Goal: Task Accomplishment & Management: Manage account settings

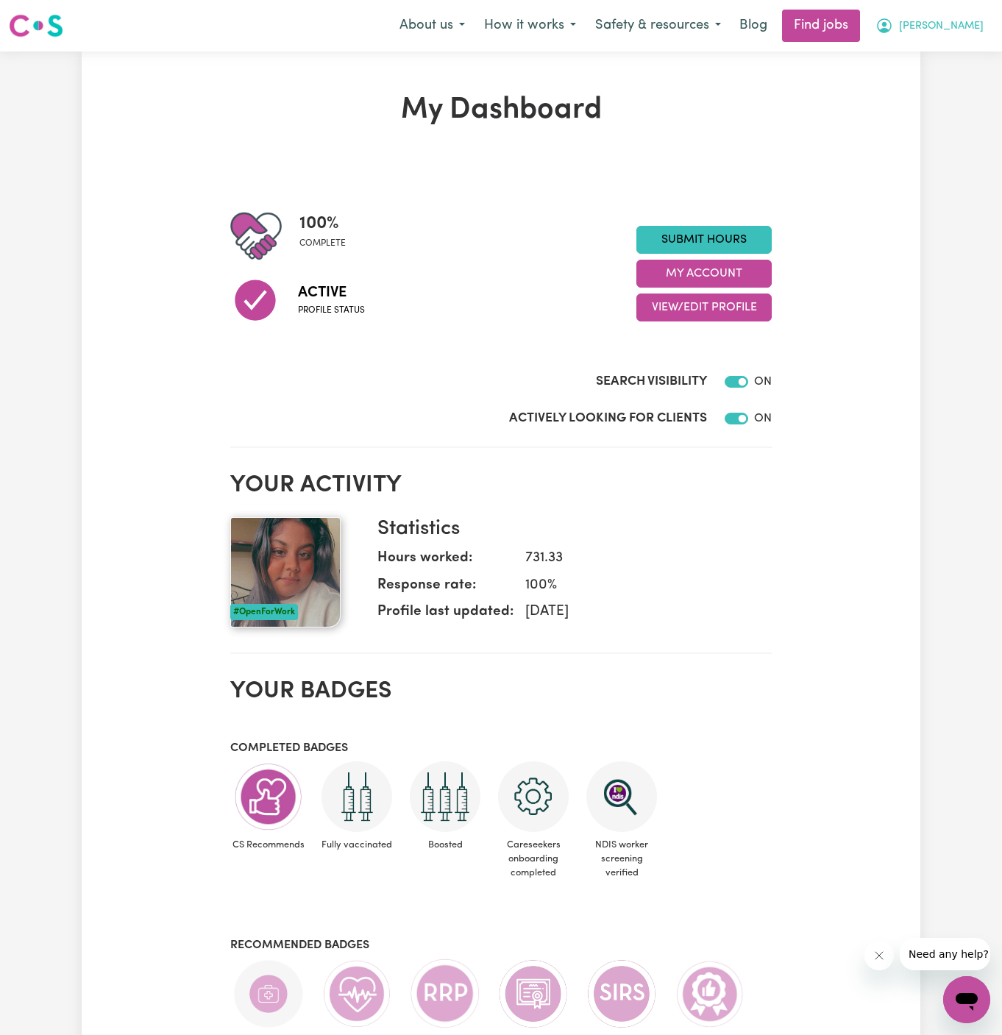
click at [970, 20] on span "[PERSON_NAME]" at bounding box center [941, 26] width 85 height 16
click at [954, 52] on link "My Account" at bounding box center [934, 57] width 116 height 28
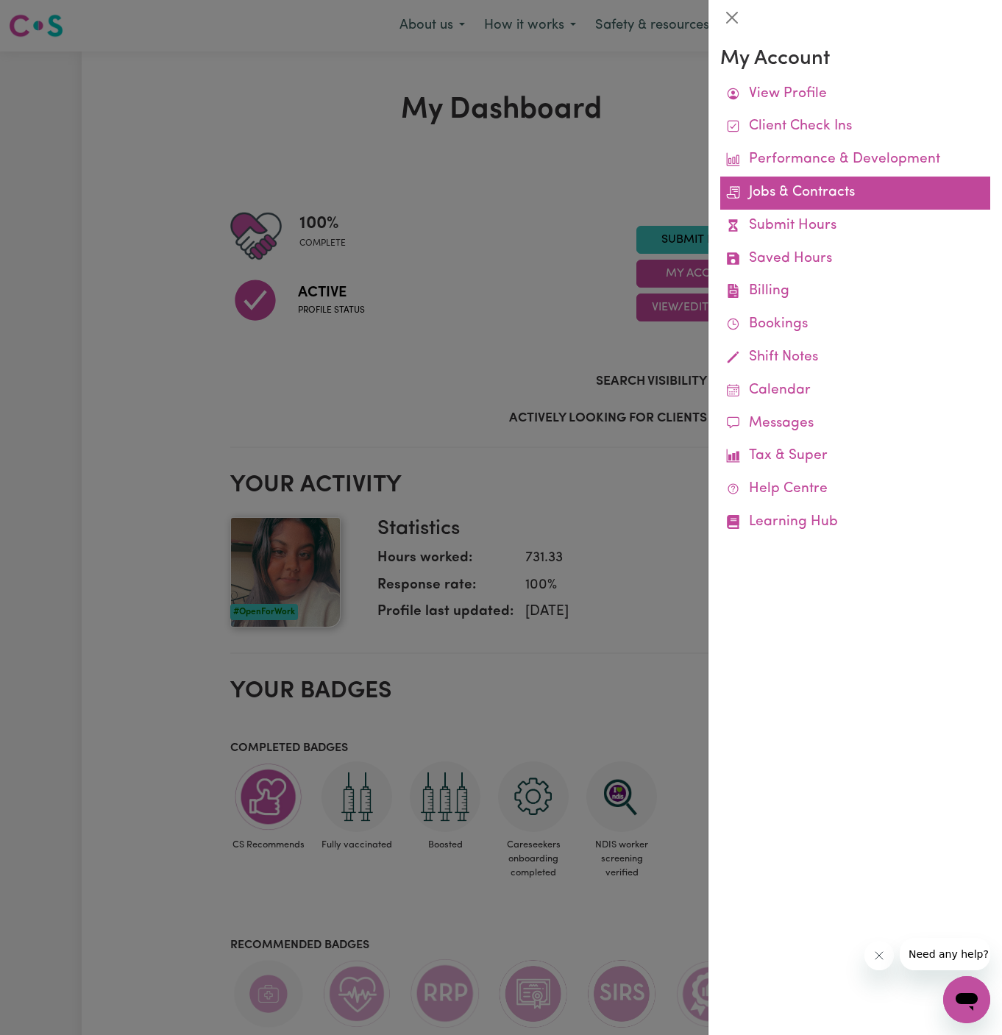
click at [809, 196] on link "Jobs & Contracts" at bounding box center [855, 193] width 270 height 33
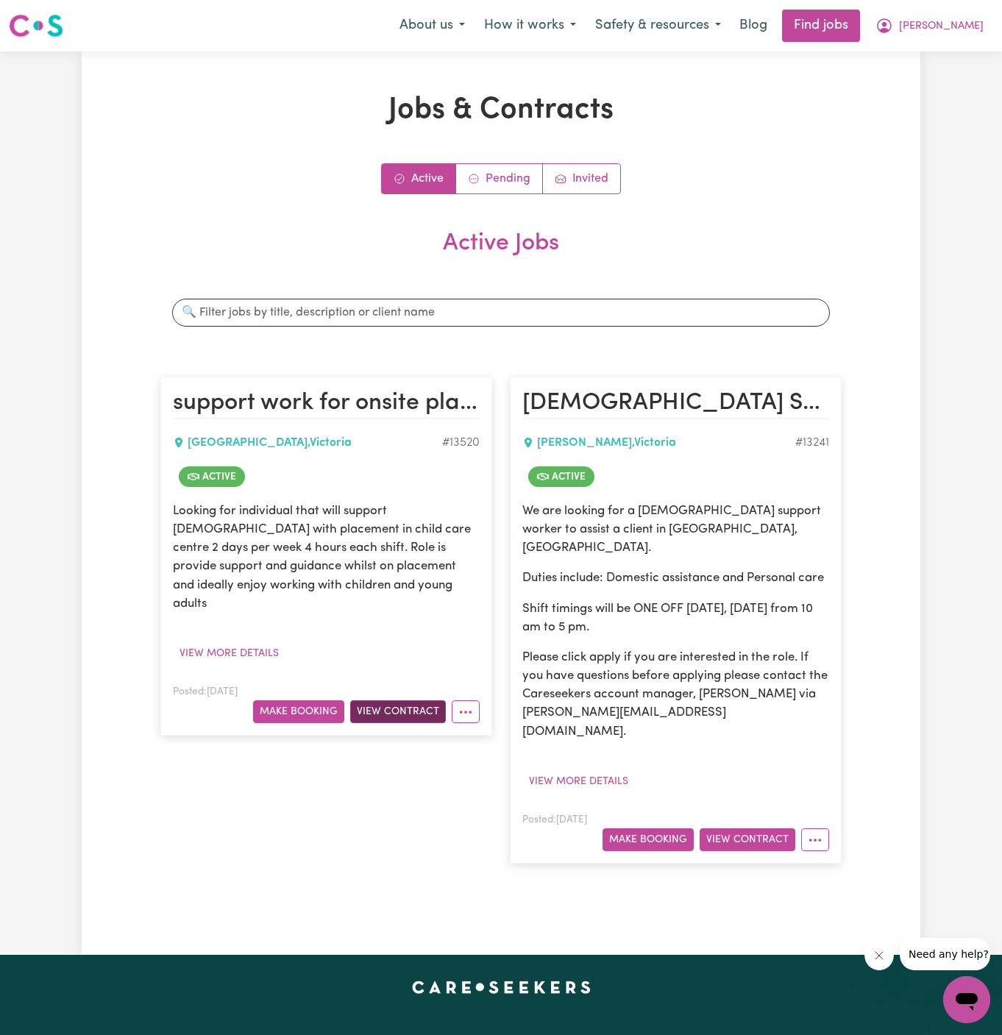
click at [414, 701] on button "View Contract" at bounding box center [398, 712] width 96 height 23
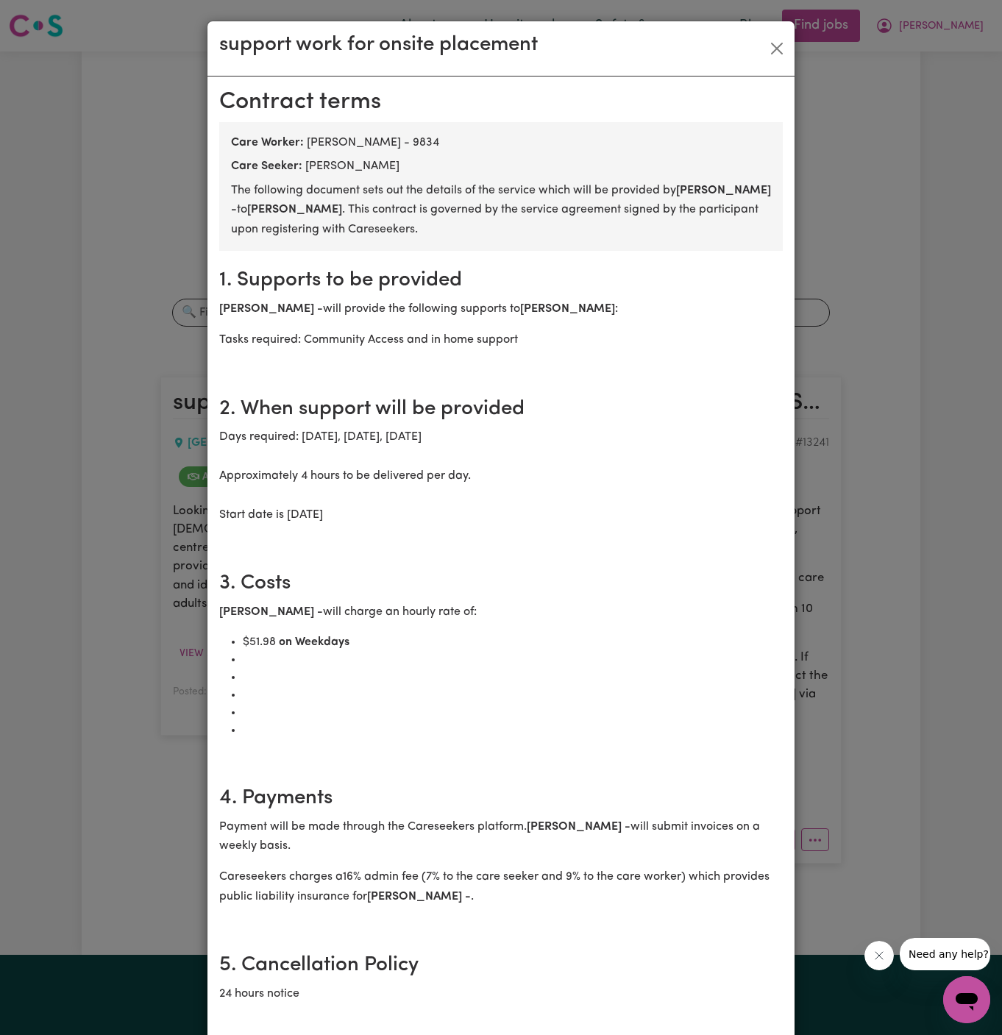
click at [257, 209] on b "[PERSON_NAME]" at bounding box center [294, 210] width 95 height 12
click at [779, 49] on button "Close" at bounding box center [777, 49] width 24 height 24
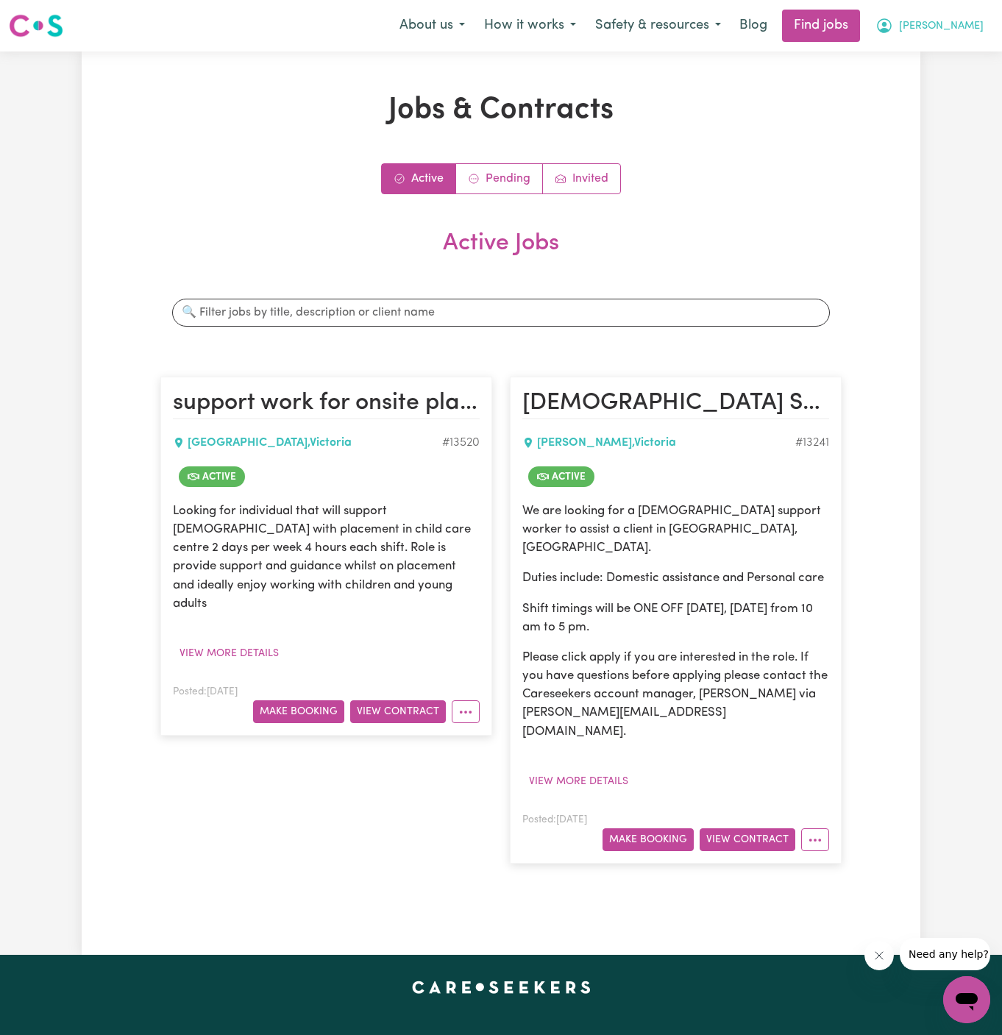
click at [960, 26] on span "[PERSON_NAME]" at bounding box center [941, 26] width 85 height 16
click at [958, 54] on link "My Account" at bounding box center [934, 57] width 116 height 28
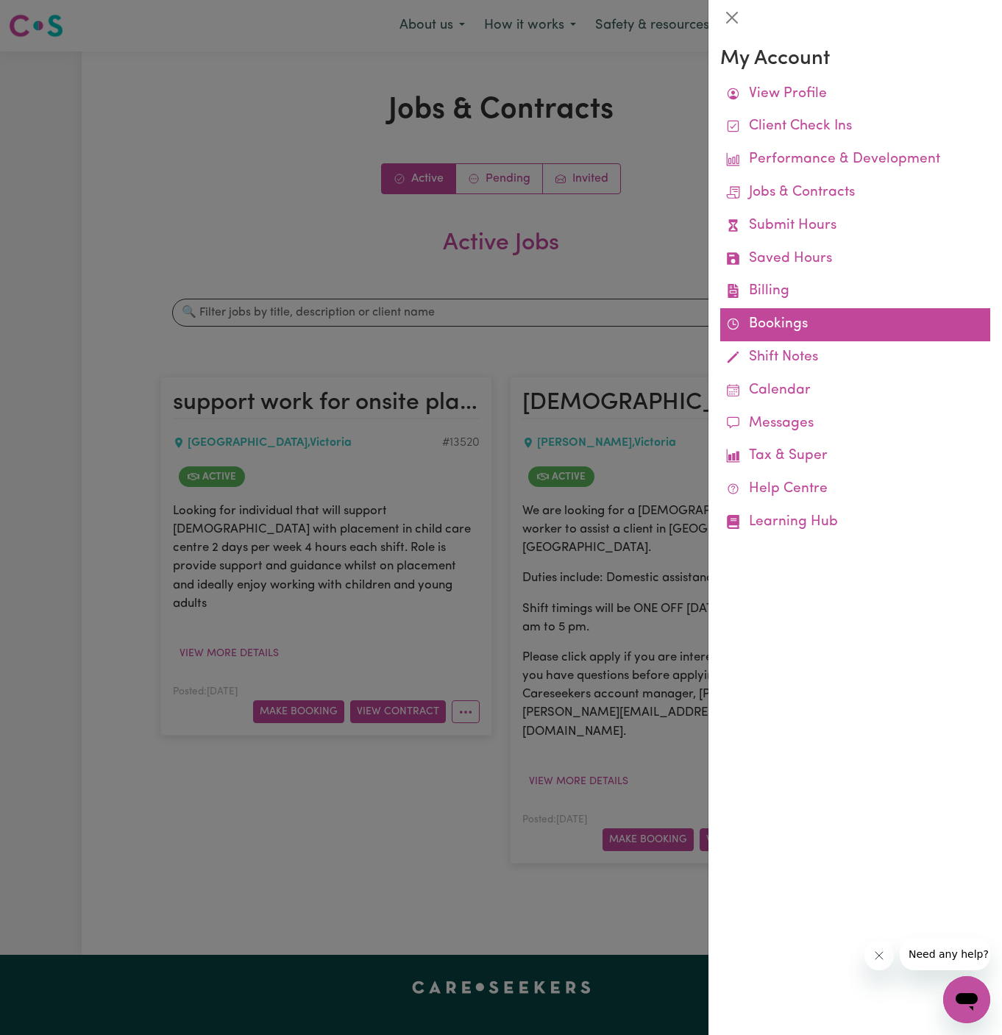
click at [762, 323] on link "Bookings" at bounding box center [855, 324] width 270 height 33
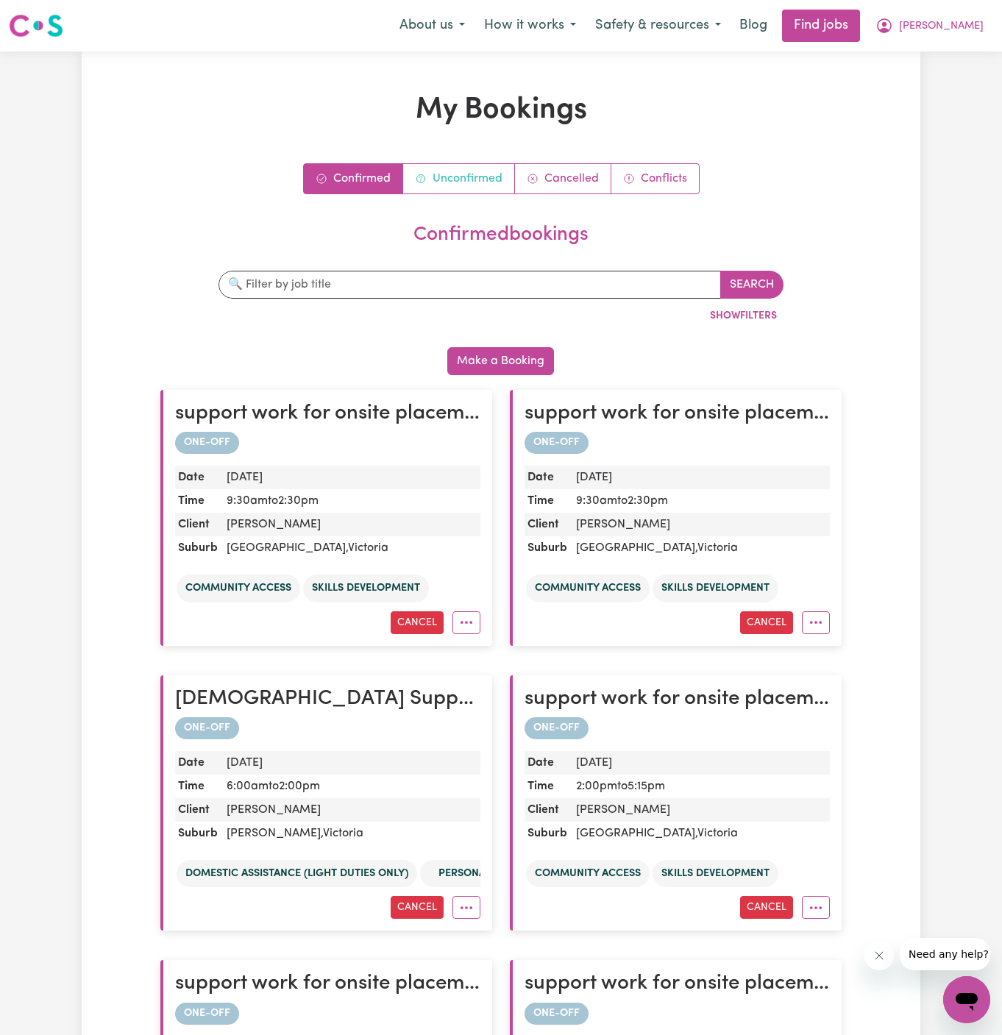
click at [450, 181] on link "Unconfirmed" at bounding box center [459, 178] width 112 height 29
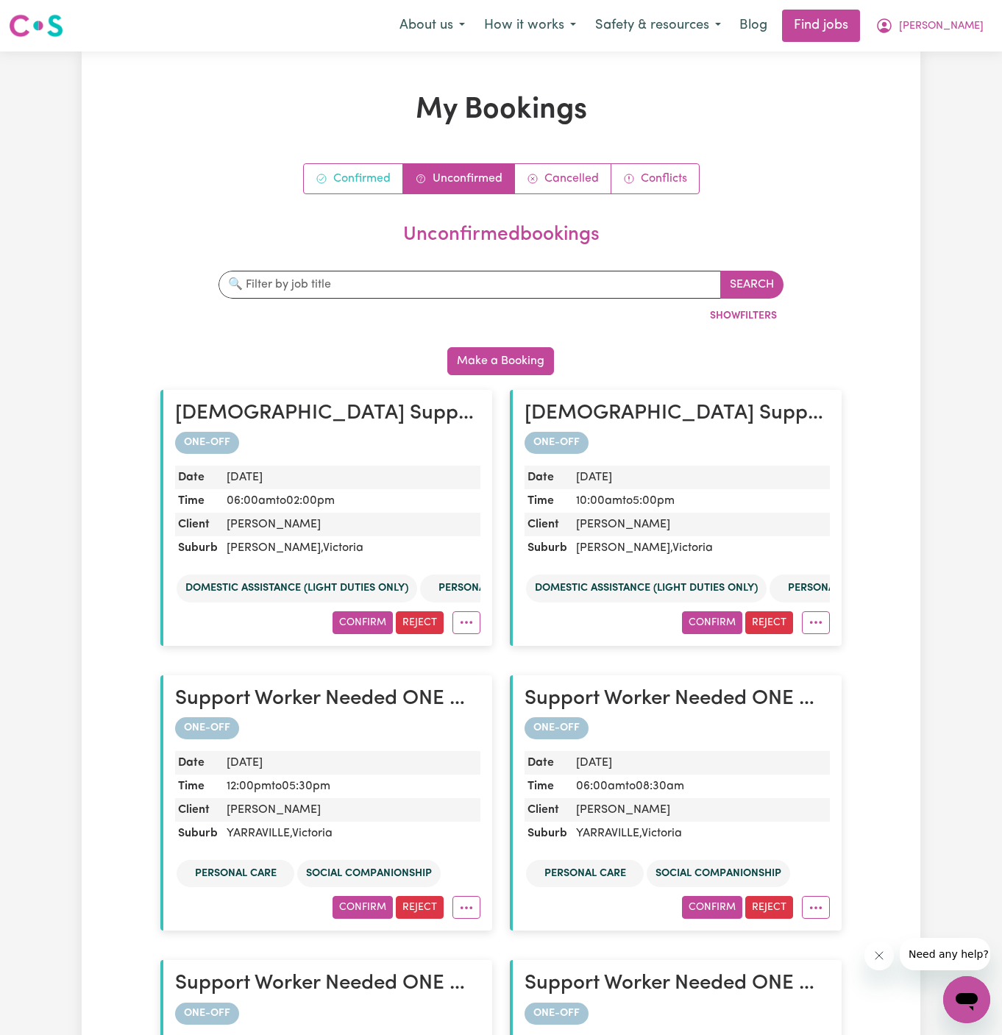
click at [361, 179] on link "Confirmed" at bounding box center [353, 178] width 99 height 29
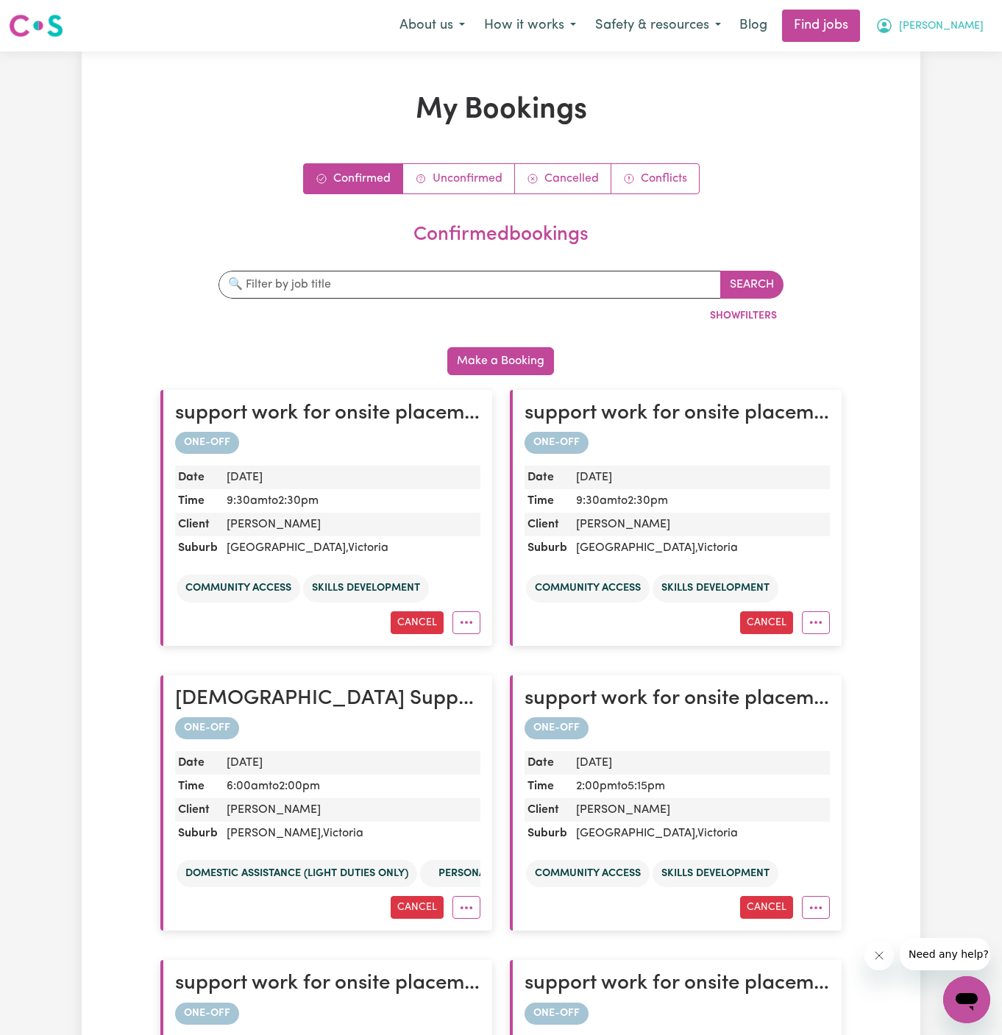
click at [961, 25] on span "[PERSON_NAME]" at bounding box center [941, 26] width 85 height 16
click at [957, 55] on link "My Account" at bounding box center [934, 57] width 116 height 28
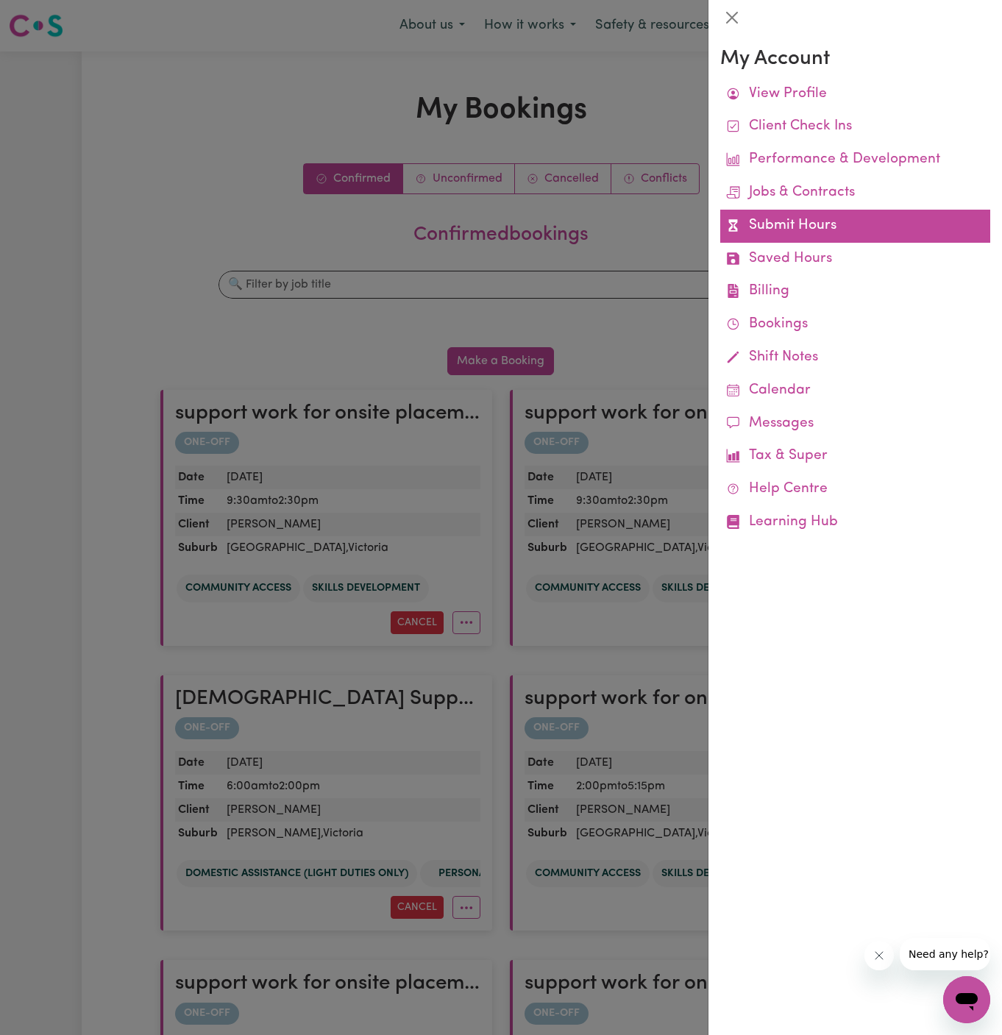
click at [779, 224] on link "Submit Hours" at bounding box center [855, 226] width 270 height 33
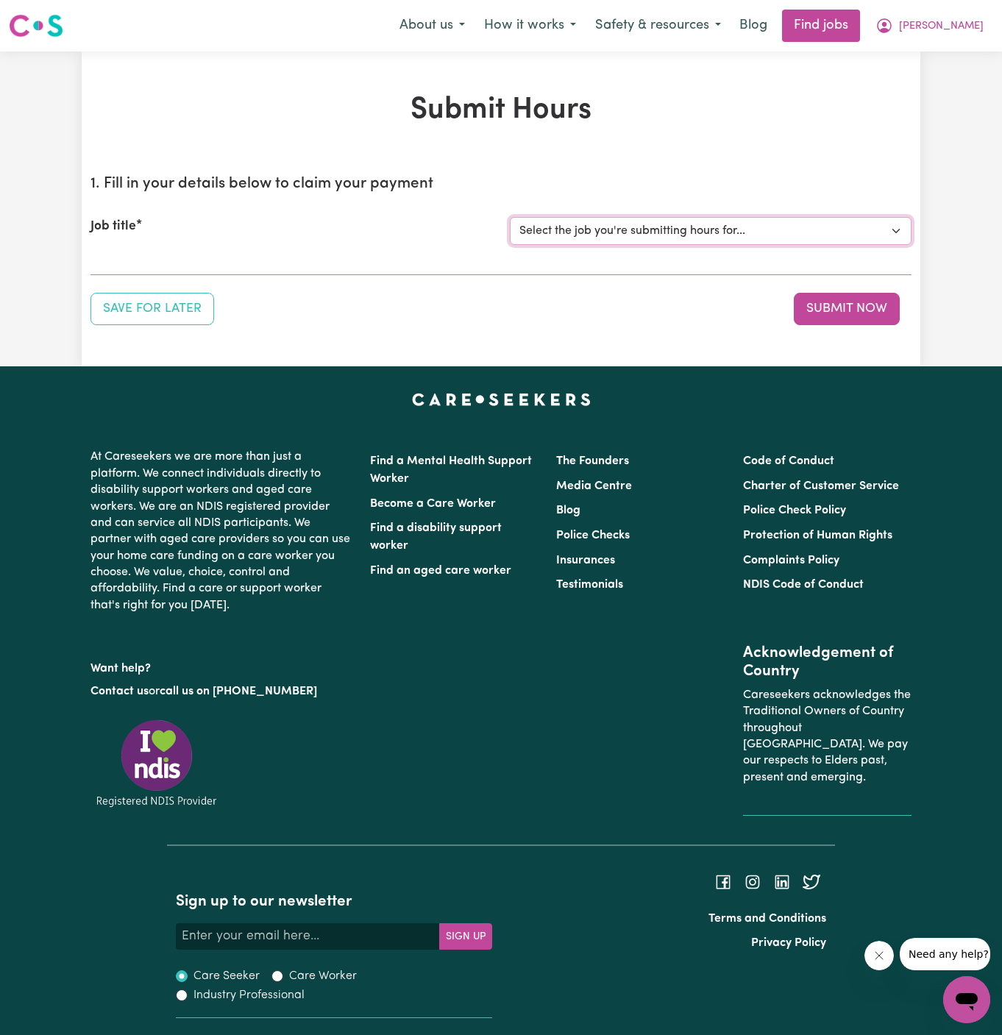
click at [578, 234] on select "Select the job you're submitting hours for... [[PERSON_NAME]] support work for …" at bounding box center [711, 231] width 402 height 28
select select "13520"
click at [510, 217] on select "Select the job you're submitting hours for... [[PERSON_NAME]] support work for …" at bounding box center [711, 231] width 402 height 28
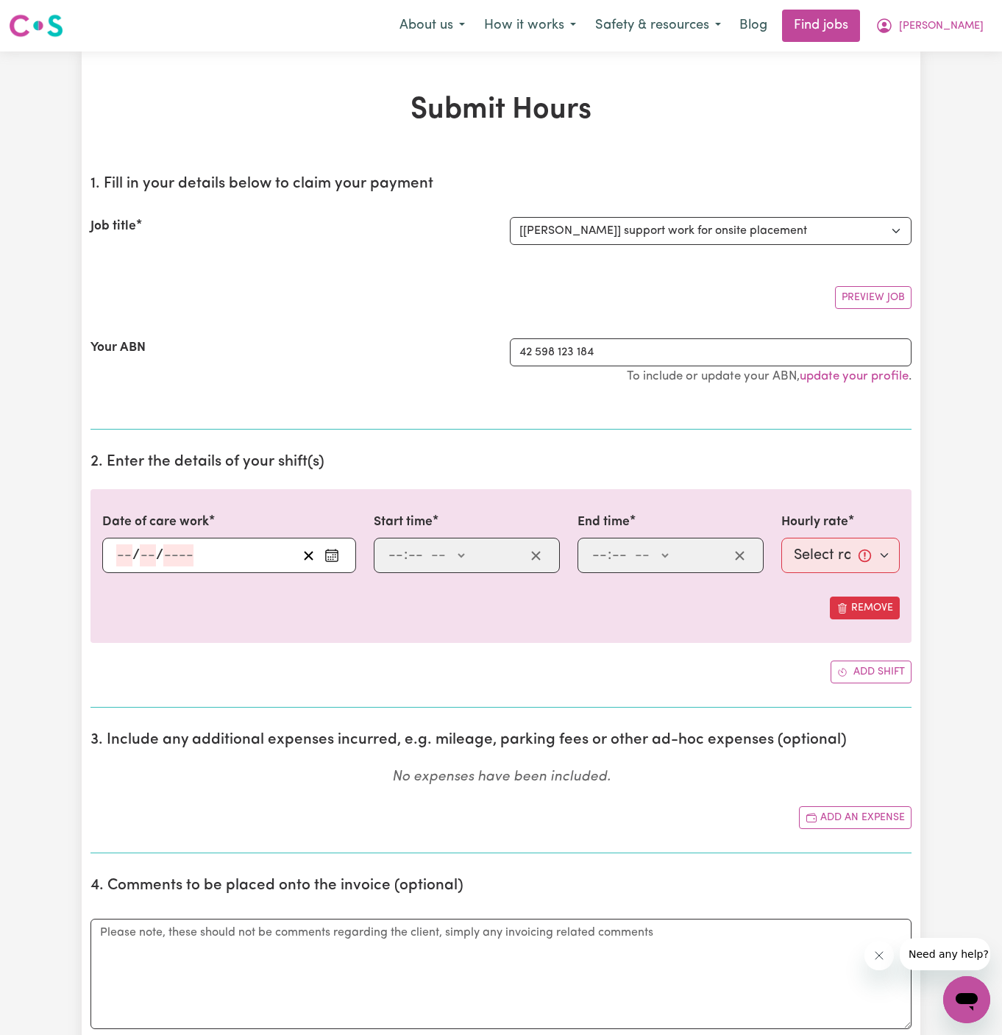
click at [631, 260] on div "Job title Select the job you're submitting hours for... [[PERSON_NAME]] support…" at bounding box center [501, 230] width 821 height 63
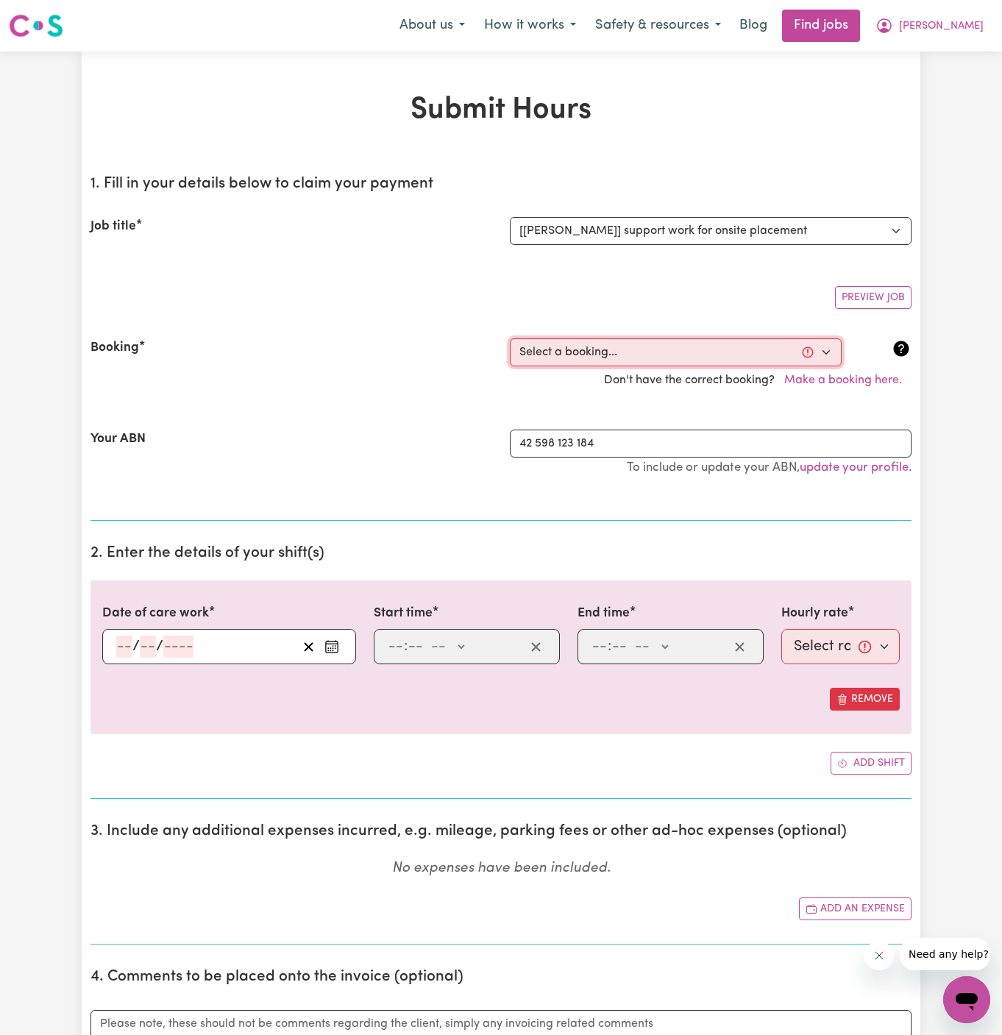
click at [574, 358] on select "Select a booking... [DATE] 09:30am to 02:30pm (RECURRING) [DATE] 09:30am to 02:…" at bounding box center [676, 352] width 332 height 28
click at [714, 238] on select "Select the job you're submitting hours for... [[PERSON_NAME]] support work for …" at bounding box center [711, 231] width 402 height 28
click at [957, 27] on span "[PERSON_NAME]" at bounding box center [941, 26] width 85 height 16
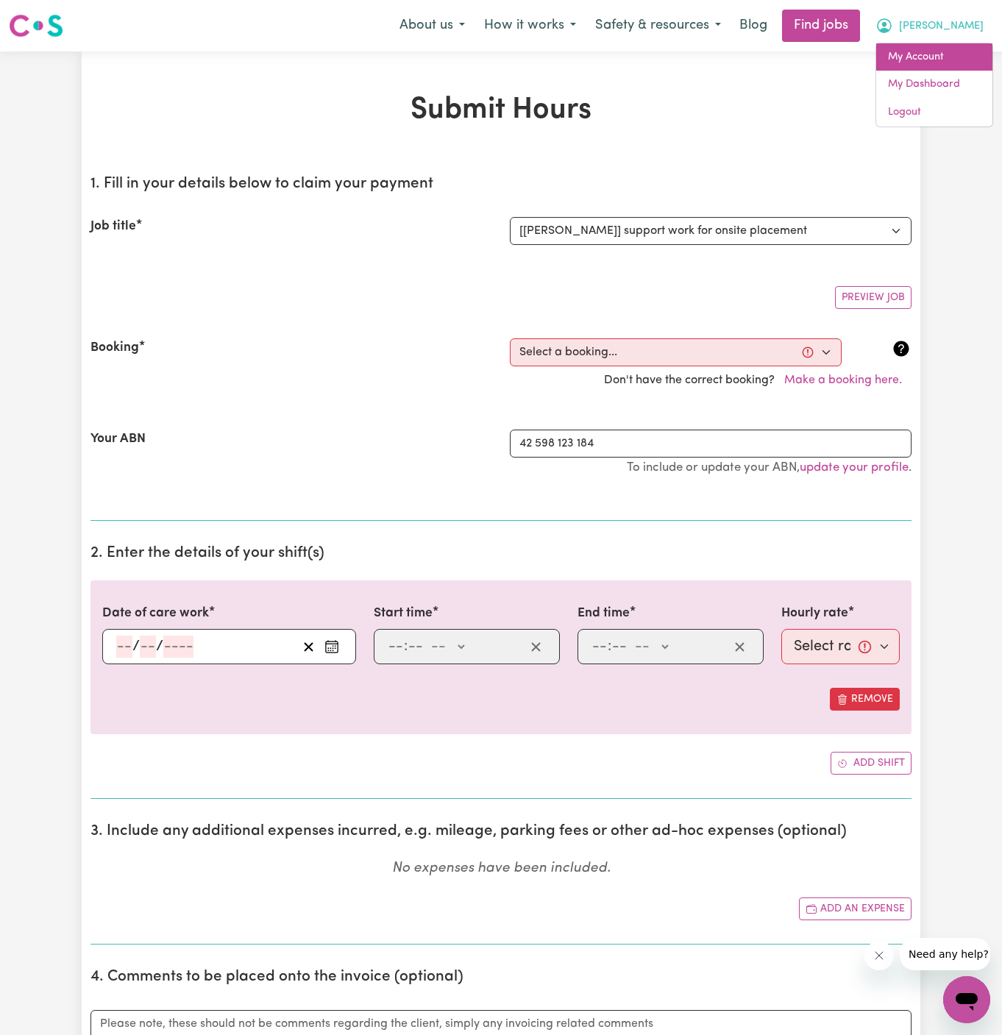
click at [935, 44] on link "My Account" at bounding box center [934, 57] width 116 height 28
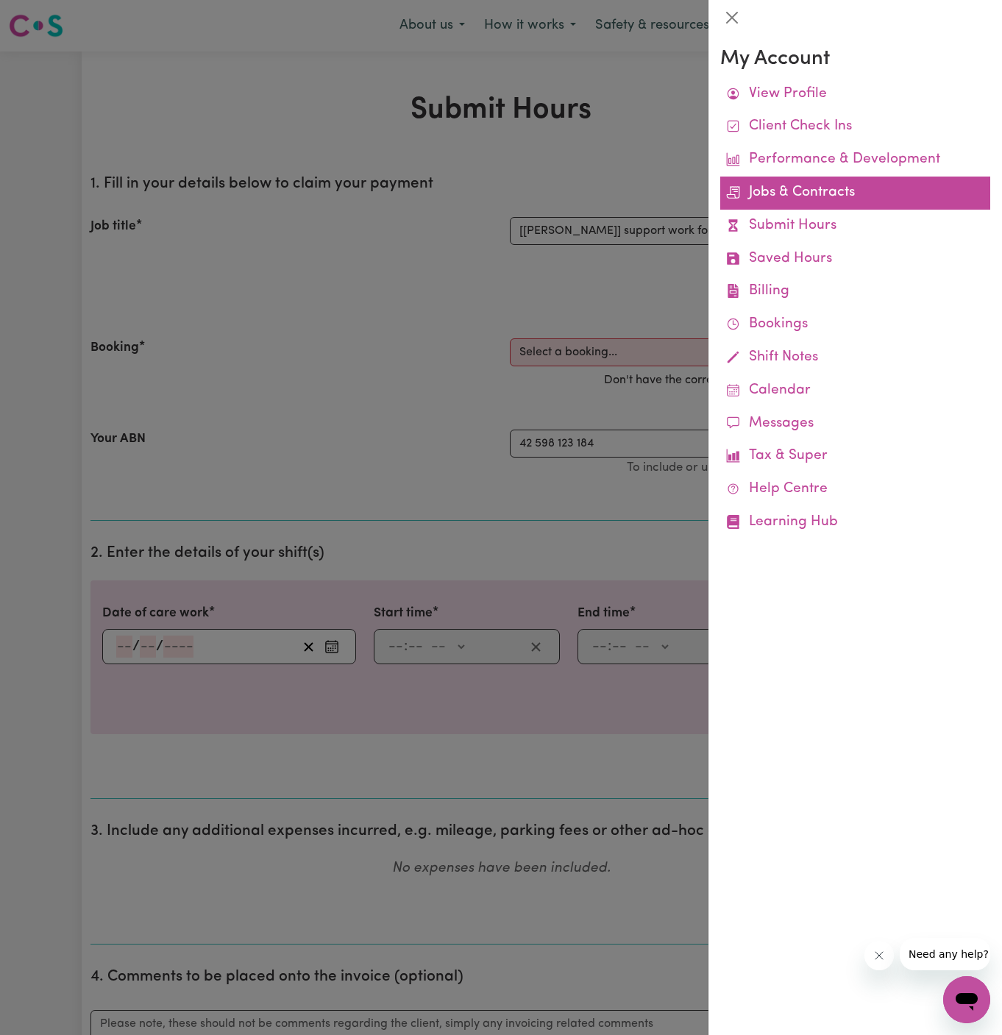
click at [809, 178] on link "Jobs & Contracts" at bounding box center [855, 193] width 270 height 33
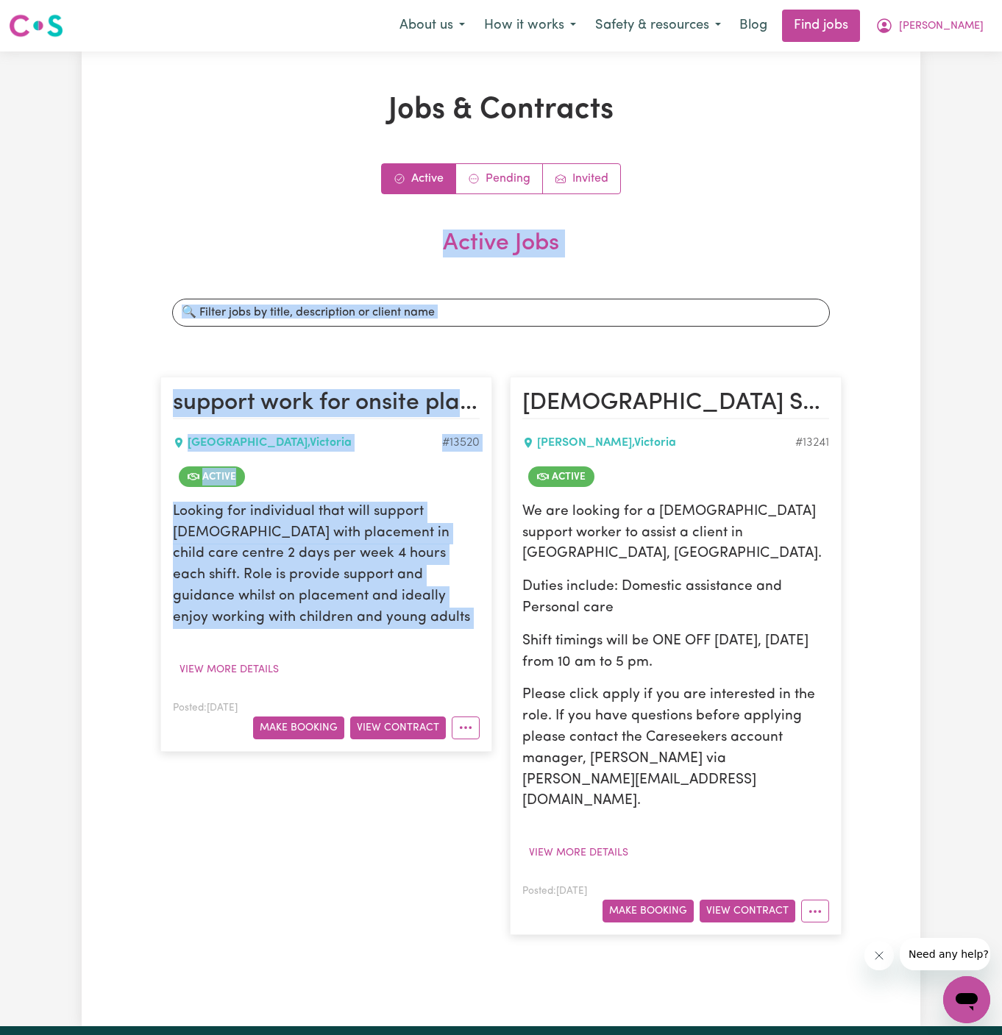
drag, startPoint x: 809, startPoint y: 178, endPoint x: 457, endPoint y: 664, distance: 599.6
click at [457, 664] on div "Active Pending Invited Active Jobs Search jobs support work for onsite placemen…" at bounding box center [500, 556] width 681 height 787
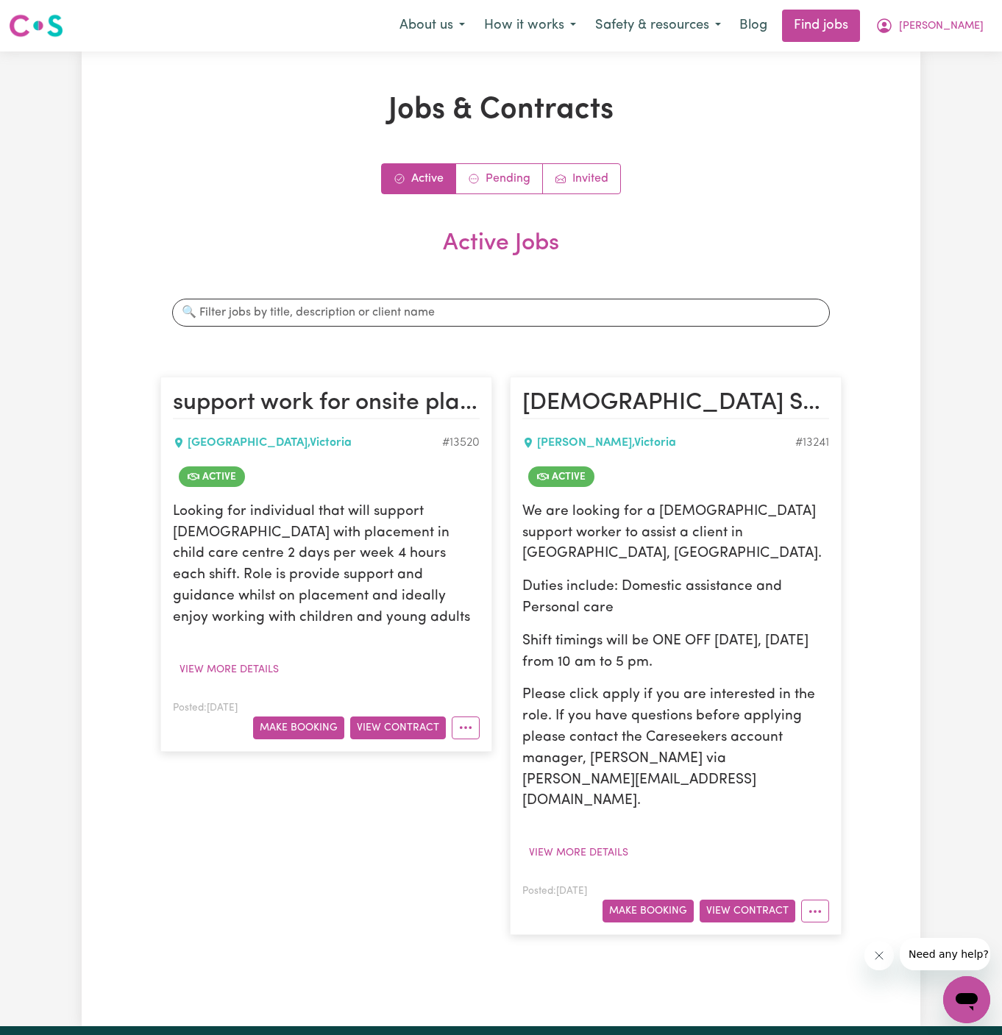
click at [435, 652] on div "Looking for individual that will support [DEMOGRAPHIC_DATA] with placement in c…" at bounding box center [326, 592] width 307 height 180
click at [939, 24] on span "[PERSON_NAME]" at bounding box center [941, 26] width 85 height 16
click at [936, 110] on link "Logout" at bounding box center [934, 113] width 116 height 28
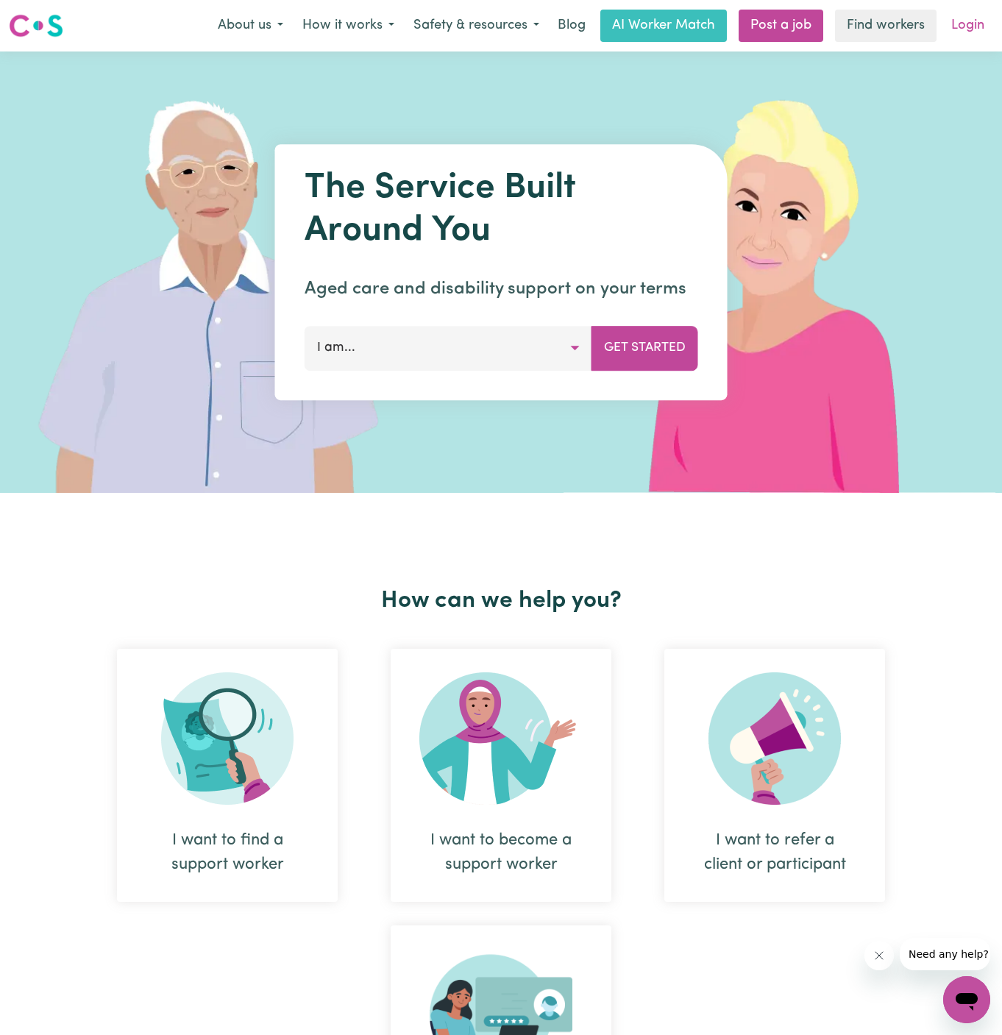
click at [970, 29] on link "Login" at bounding box center [968, 26] width 51 height 32
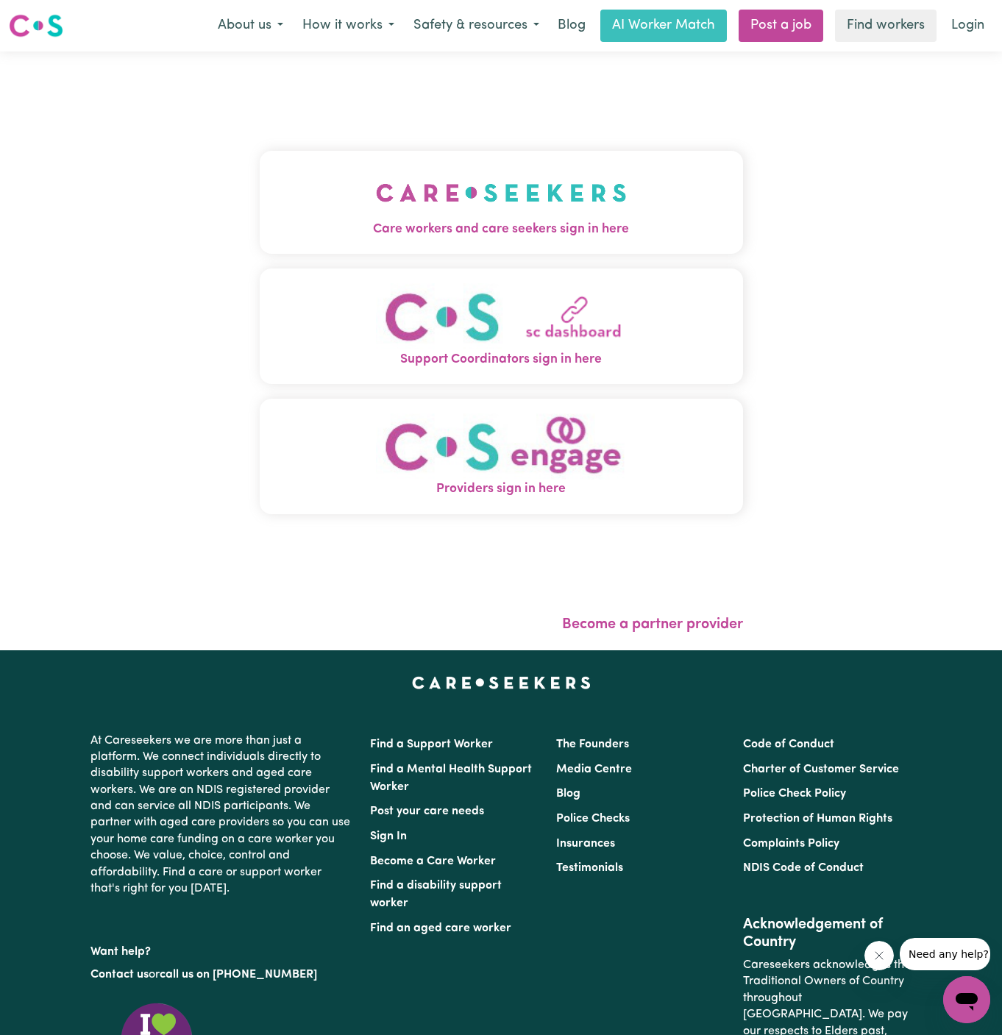
click at [478, 194] on img "Care workers and care seekers sign in here" at bounding box center [501, 193] width 251 height 54
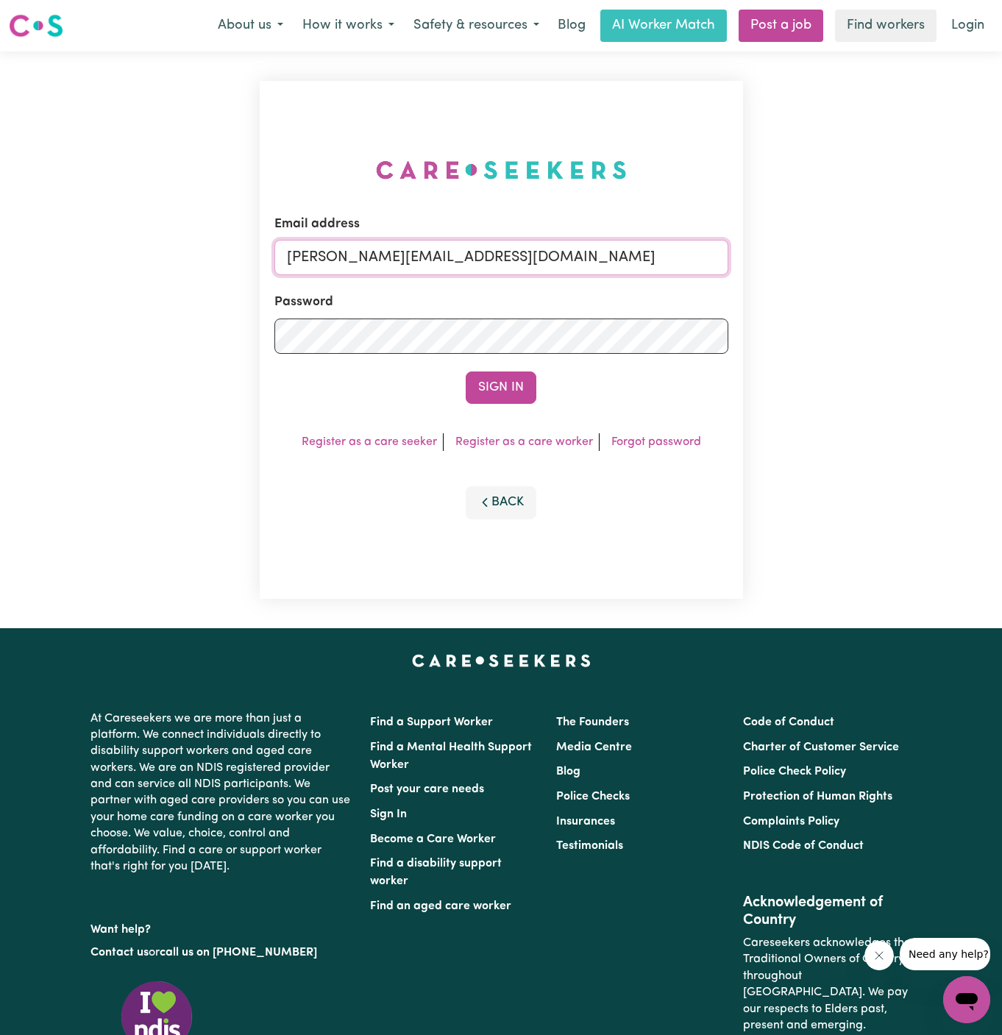
click at [577, 260] on input "[PERSON_NAME][EMAIL_ADDRESS][DOMAIN_NAME]" at bounding box center [501, 257] width 454 height 35
drag, startPoint x: 363, startPoint y: 258, endPoint x: 974, endPoint y: 253, distance: 610.8
click at [974, 253] on div "Email address [EMAIL_ADDRESS][DOMAIN_NAME] Password Sign In Register as a care …" at bounding box center [501, 340] width 1002 height 577
type input "[EMAIL_ADDRESS][DOMAIN_NAME]"
click at [466, 372] on button "Sign In" at bounding box center [501, 388] width 71 height 32
